Goal: Transaction & Acquisition: Book appointment/travel/reservation

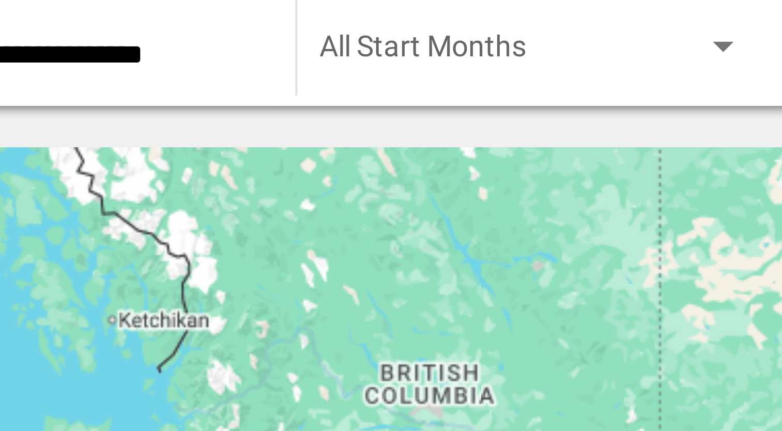
click at [210, 94] on div "To activate drag with keyboard, press Alt + Enter. Once in keyboard drag state,…" at bounding box center [391, 227] width 741 height 310
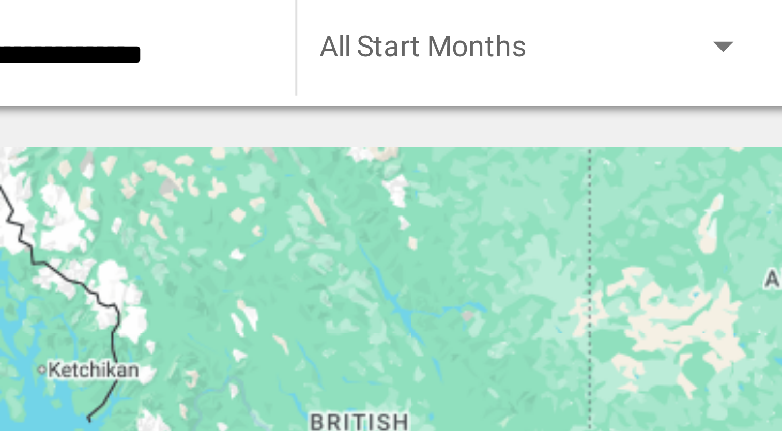
drag, startPoint x: 148, startPoint y: 88, endPoint x: 141, endPoint y: 100, distance: 14.6
click at [141, 100] on div "To activate drag with keyboard, press Alt + Enter. Once in keyboard drag state,…" at bounding box center [391, 227] width 741 height 310
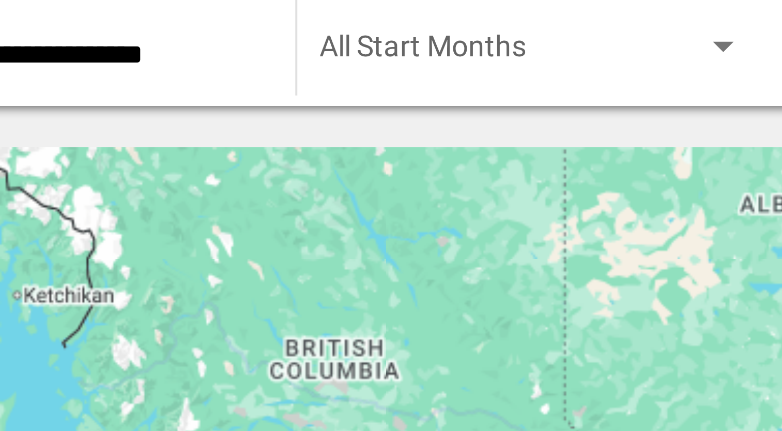
drag, startPoint x: 141, startPoint y: 100, endPoint x: 125, endPoint y: 76, distance: 28.7
click at [125, 76] on div "To activate drag with keyboard, press Alt + Enter. Once in keyboard drag state,…" at bounding box center [391, 227] width 741 height 310
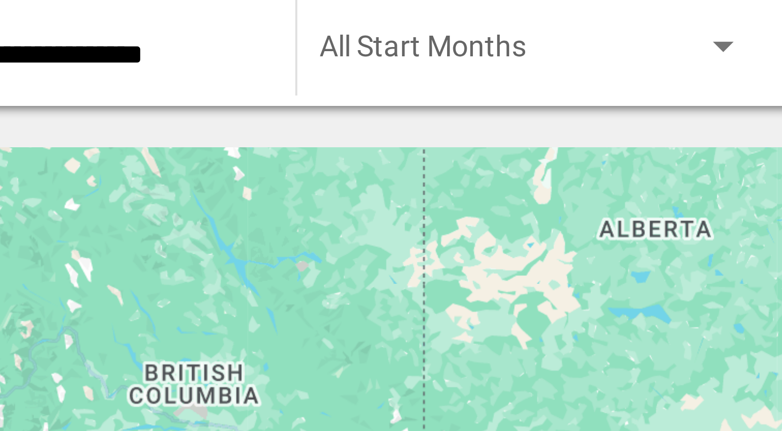
drag, startPoint x: 171, startPoint y: 108, endPoint x: 135, endPoint y: 113, distance: 36.1
click at [135, 113] on div "To activate drag with keyboard, press Alt + Enter. Once in keyboard drag state,…" at bounding box center [391, 227] width 741 height 310
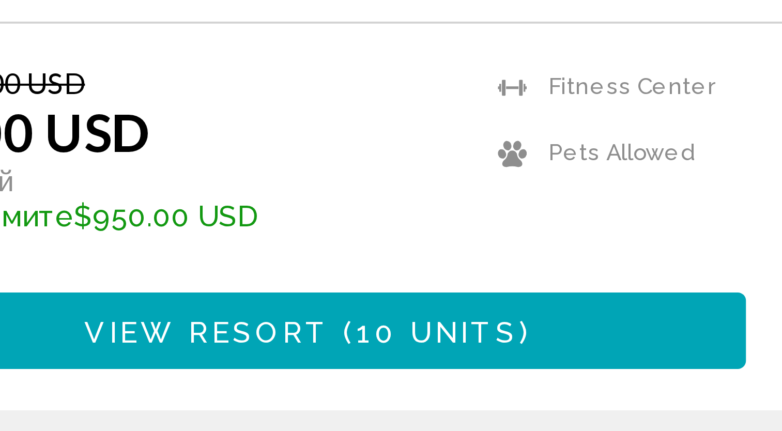
scroll to position [1588, 0]
